Goal: Information Seeking & Learning: Learn about a topic

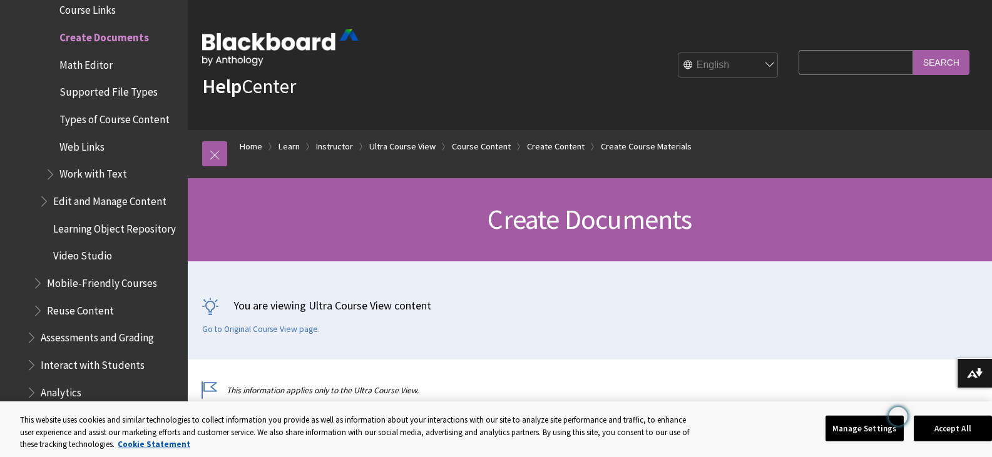
click at [860, 56] on input "Search Query" at bounding box center [855, 62] width 114 height 24
type input "translate"
click at [913, 50] on input "Search" at bounding box center [941, 62] width 56 height 24
click at [945, 61] on input "Search" at bounding box center [941, 62] width 56 height 24
click at [945, 60] on input "Search" at bounding box center [941, 62] width 56 height 24
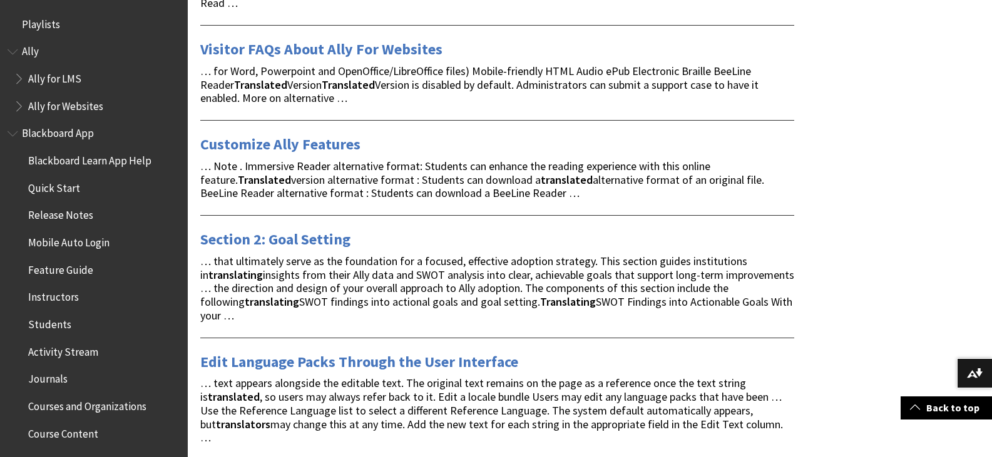
scroll to position [1940, 0]
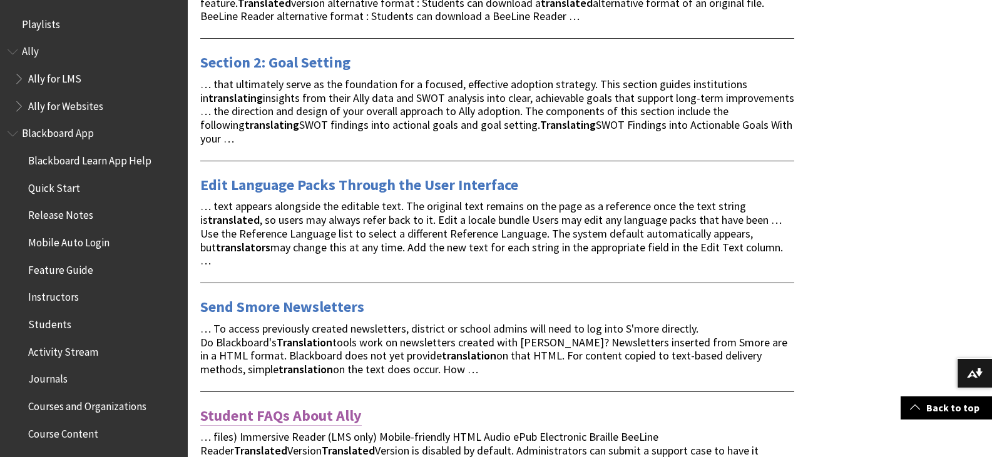
click at [307, 406] on link "Student FAQs About Ally" at bounding box center [280, 416] width 161 height 20
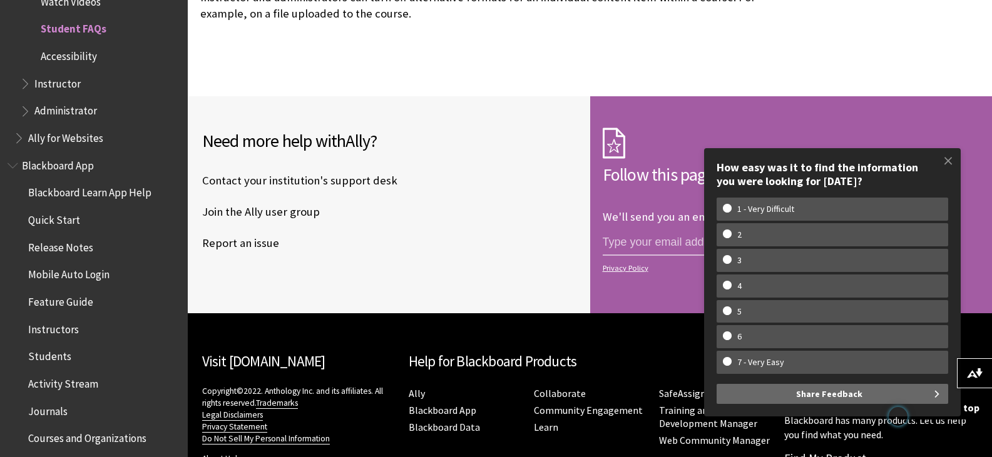
scroll to position [1598, 0]
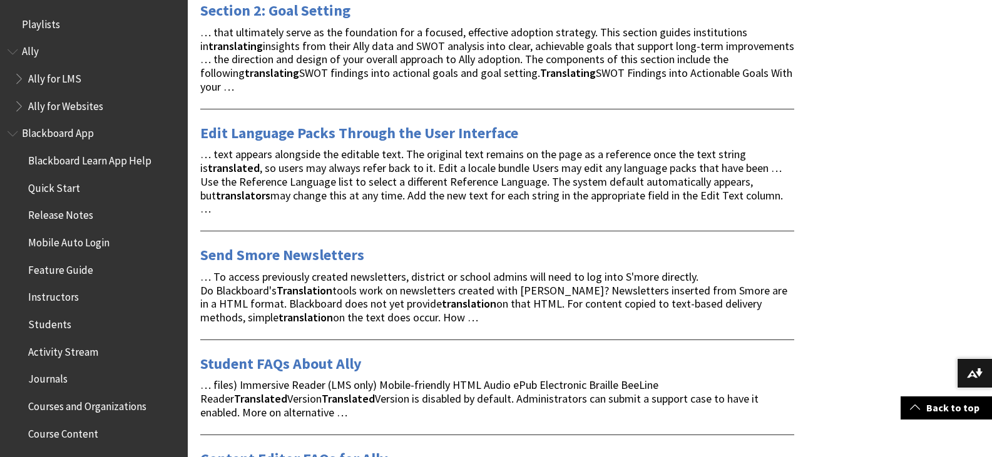
scroll to position [2013, 0]
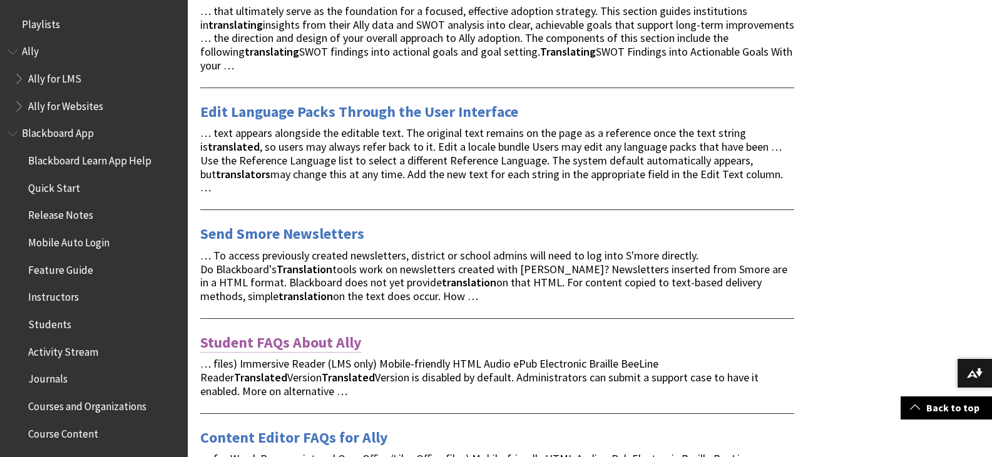
click at [320, 333] on link "Student FAQs About Ally" at bounding box center [280, 343] width 161 height 20
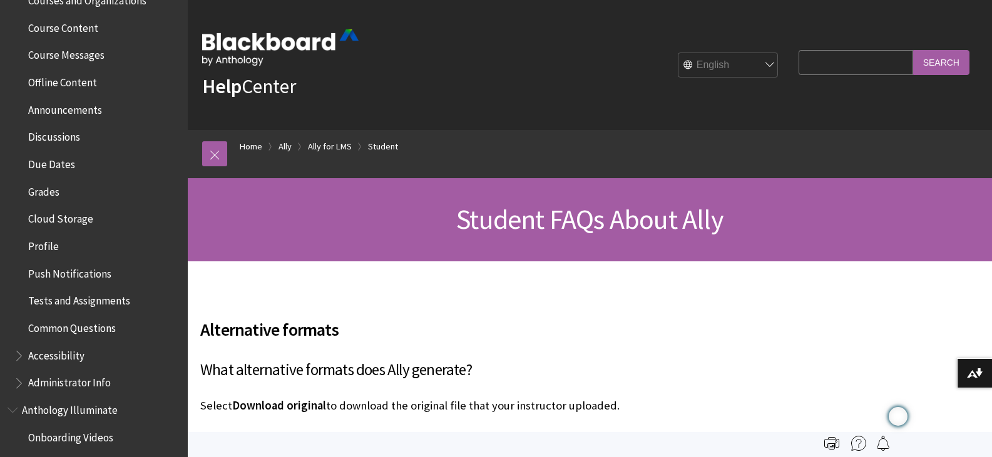
scroll to position [687, 0]
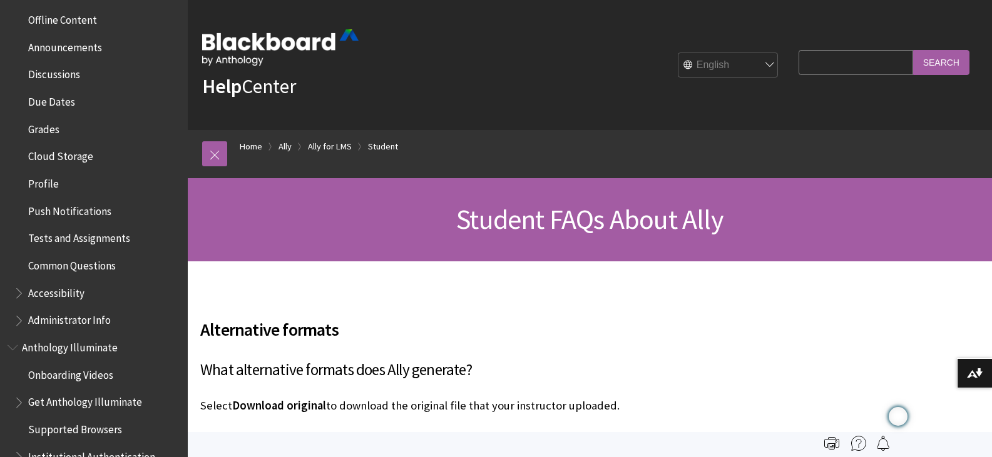
click at [18, 295] on span "Book outline for Blackboard App Help" at bounding box center [20, 291] width 13 height 16
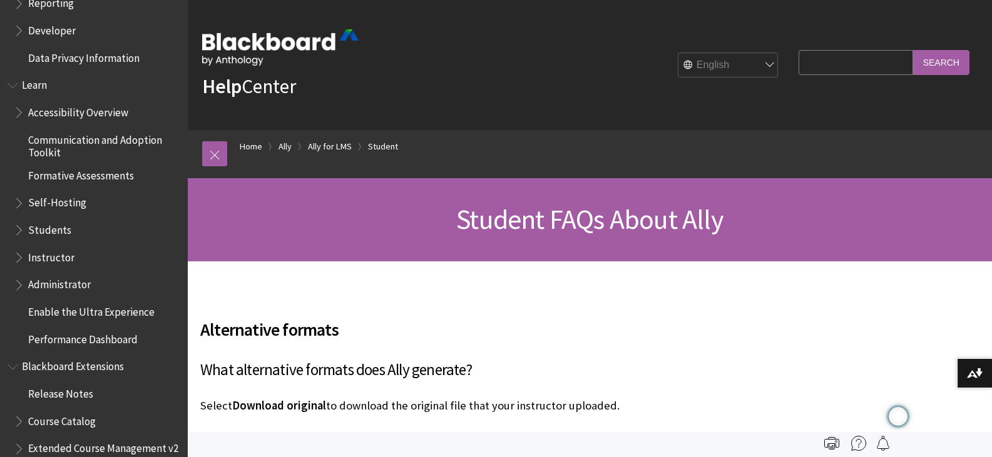
scroll to position [1375, 0]
